Goal: Check status: Check status

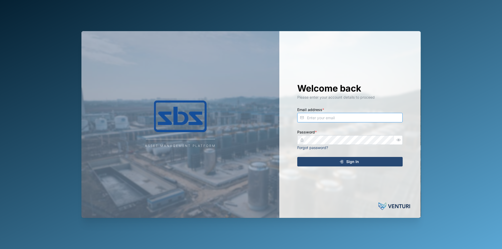
type input "[PERSON_NAME][EMAIL_ADDRESS][DOMAIN_NAME]"
click at [345, 162] on div "Sign In" at bounding box center [349, 161] width 97 height 9
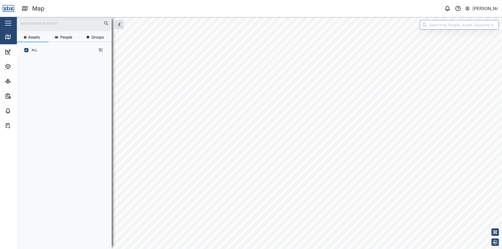
scroll to position [184, 83]
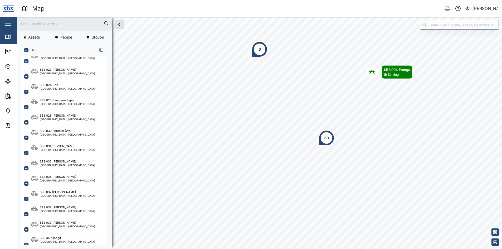
scroll to position [501, 0]
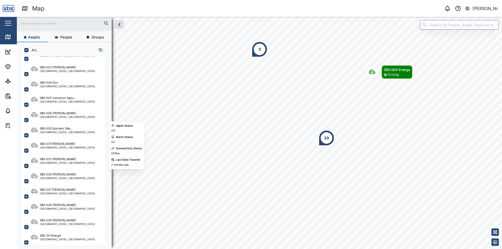
click at [60, 146] on div "[GEOGRAPHIC_DATA], [GEOGRAPHIC_DATA]" at bounding box center [67, 147] width 55 height 3
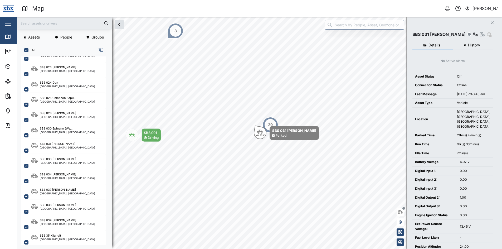
click at [467, 47] on button "History" at bounding box center [473, 45] width 40 height 9
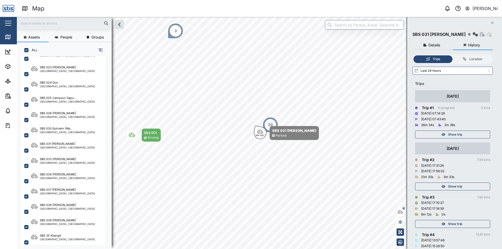
click at [465, 135] on div "Show trip" at bounding box center [452, 134] width 69 height 7
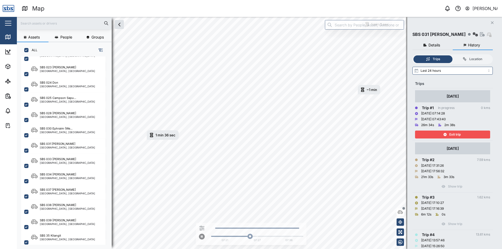
click at [465, 135] on div "Exit trip" at bounding box center [452, 134] width 69 height 7
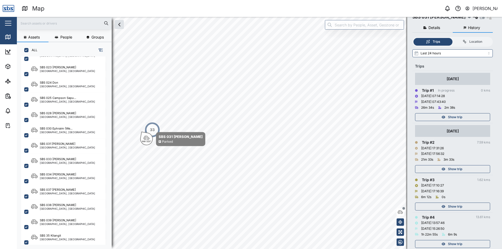
scroll to position [29, 0]
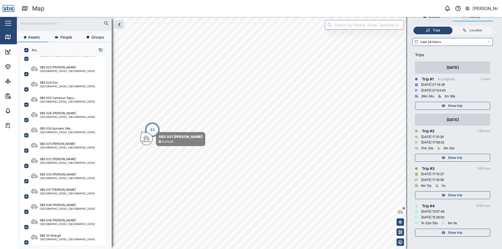
click at [453, 156] on span "Show trip" at bounding box center [455, 157] width 14 height 7
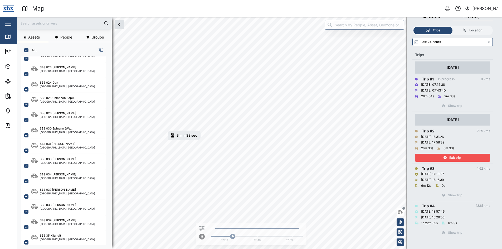
click at [453, 156] on span "Exit trip" at bounding box center [455, 157] width 11 height 7
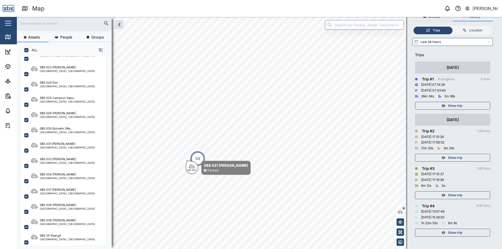
click at [449, 194] on span "Show trip" at bounding box center [455, 194] width 14 height 7
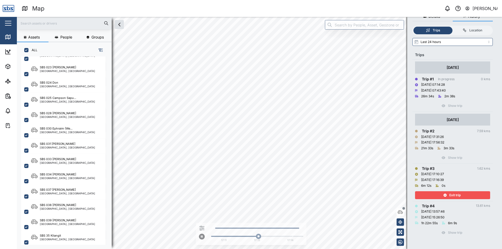
click at [450, 194] on span "Exit trip" at bounding box center [455, 194] width 11 height 7
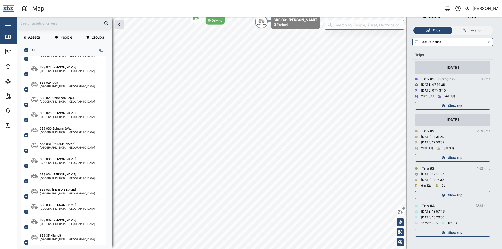
click at [455, 155] on span "Show trip" at bounding box center [455, 157] width 14 height 7
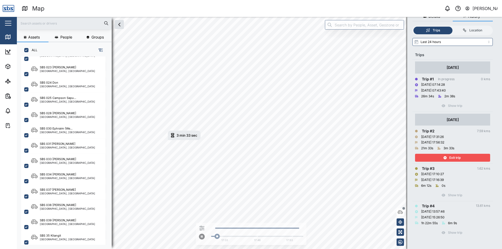
click at [455, 155] on span "Exit trip" at bounding box center [455, 157] width 11 height 7
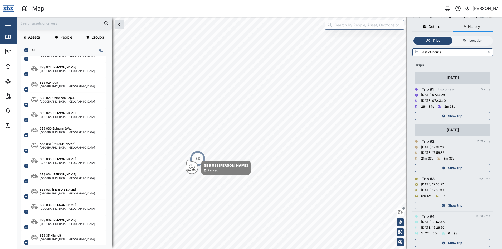
scroll to position [29, 0]
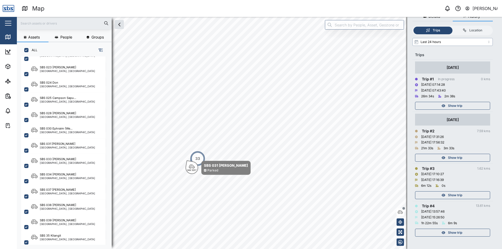
click at [489, 43] on input "Last 24 hours" at bounding box center [453, 42] width 80 height 8
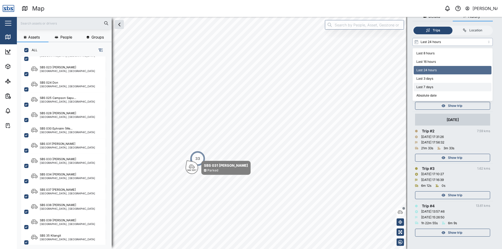
type input "Last 7 days"
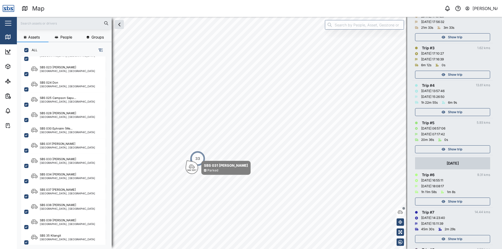
scroll to position [213, 0]
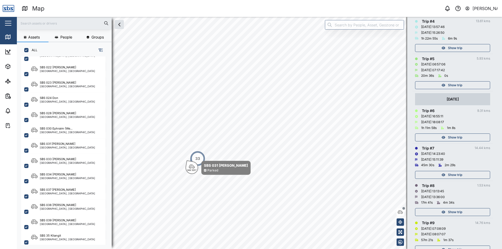
click at [450, 137] on span "Show trip" at bounding box center [455, 137] width 14 height 7
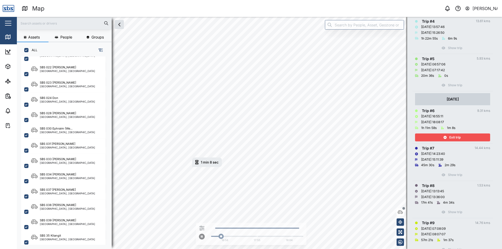
click at [450, 137] on span "Exit trip" at bounding box center [455, 137] width 11 height 7
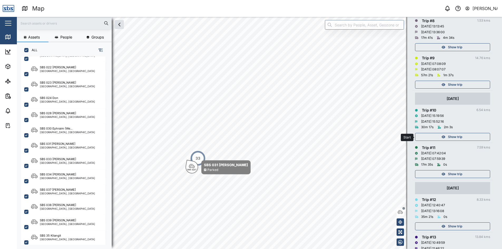
scroll to position [345, 0]
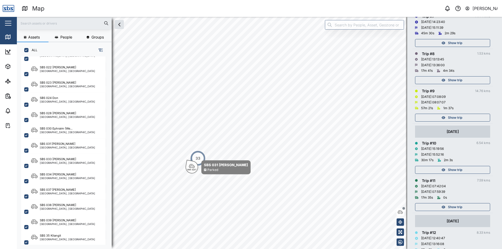
click at [449, 119] on span "Show trip" at bounding box center [455, 117] width 14 height 7
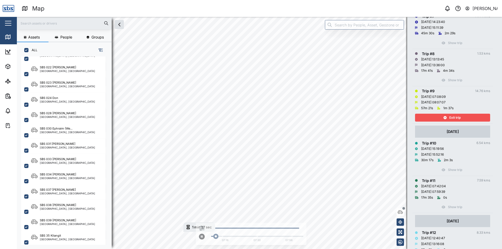
click at [449, 119] on div "Exit trip" at bounding box center [452, 117] width 69 height 7
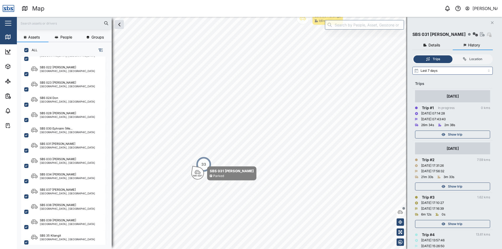
click at [492, 22] on icon "Close" at bounding box center [492, 23] width 3 height 4
